Goal: Information Seeking & Learning: Learn about a topic

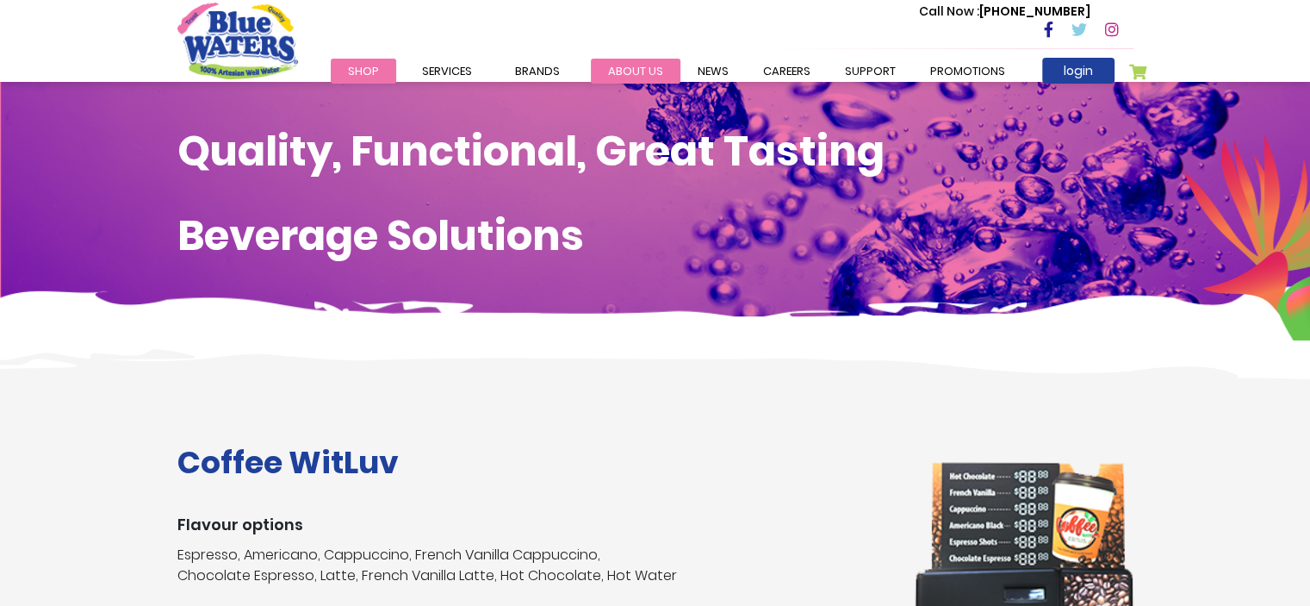
click at [611, 73] on link "about us" at bounding box center [636, 71] width 90 height 25
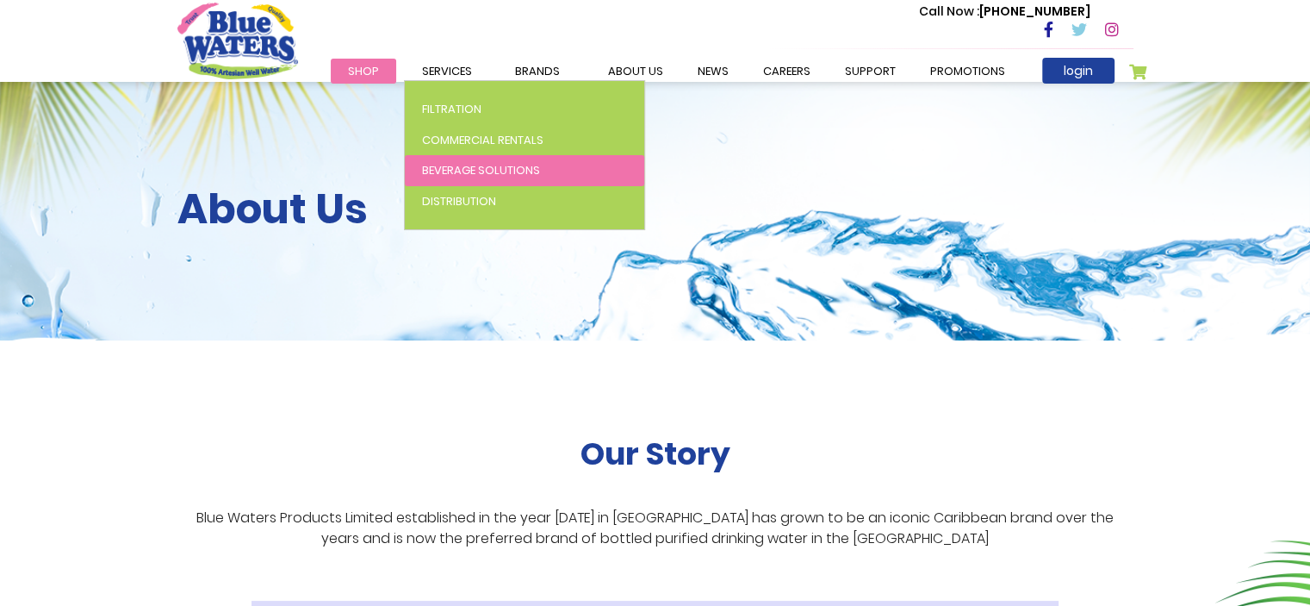
click at [465, 168] on span "Beverage Solutions" at bounding box center [481, 170] width 118 height 16
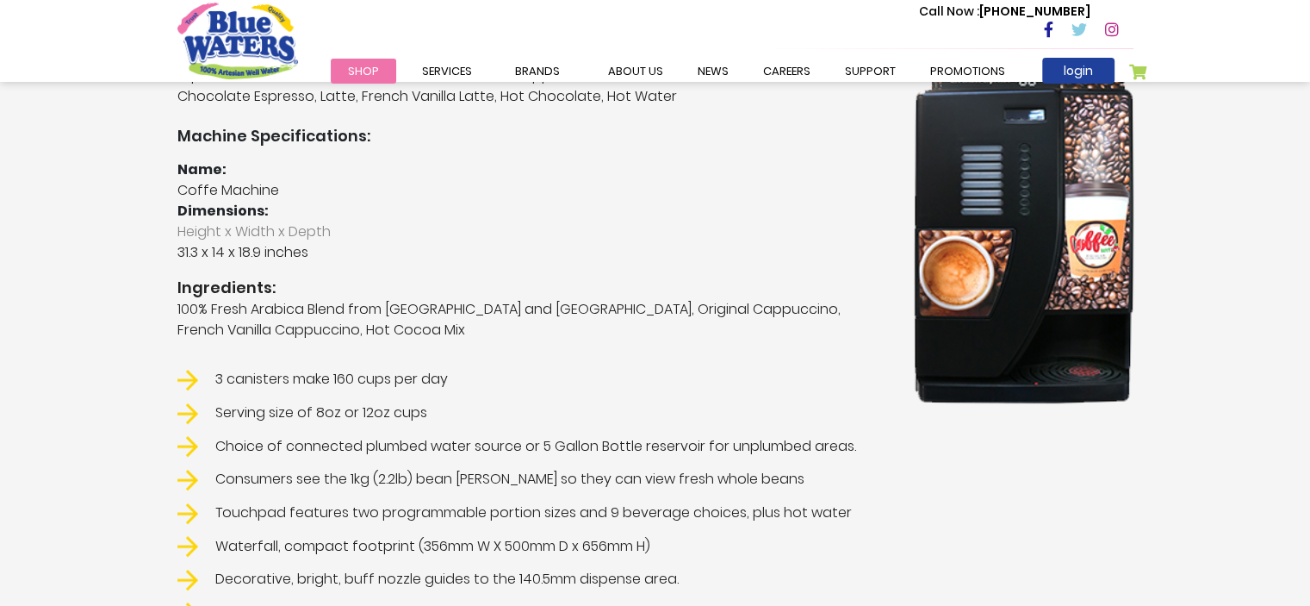
scroll to position [603, 0]
